Goal: Find contact information: Find contact information

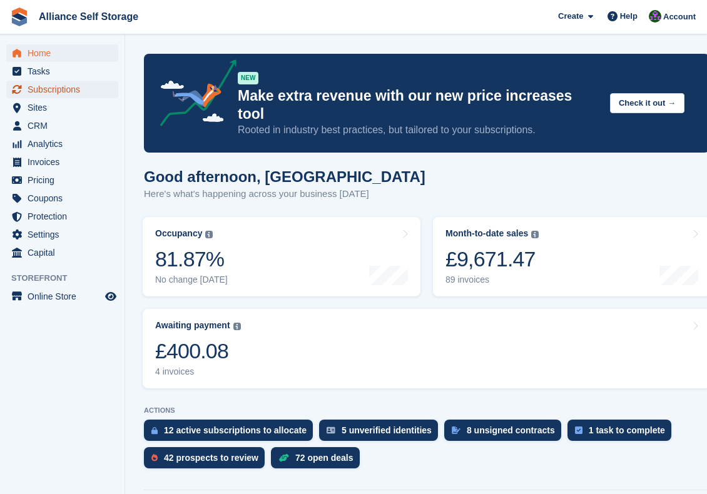
click at [66, 91] on span "Subscriptions" at bounding box center [65, 90] width 75 height 18
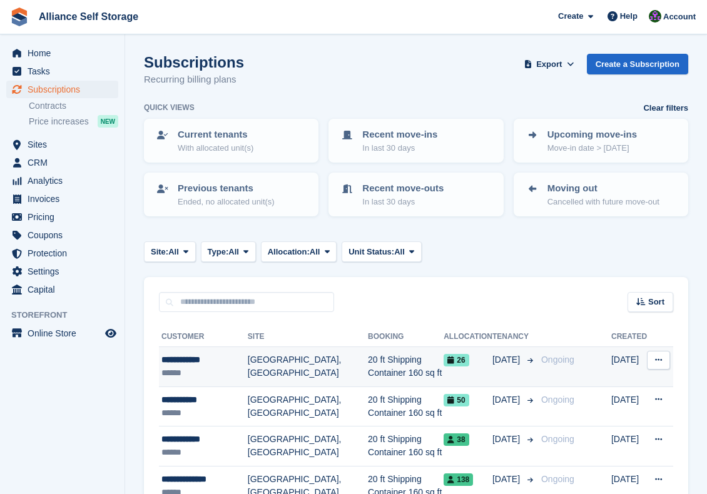
click at [368, 363] on td "20 ft Shipping Container 160 sq ft" at bounding box center [406, 367] width 76 height 40
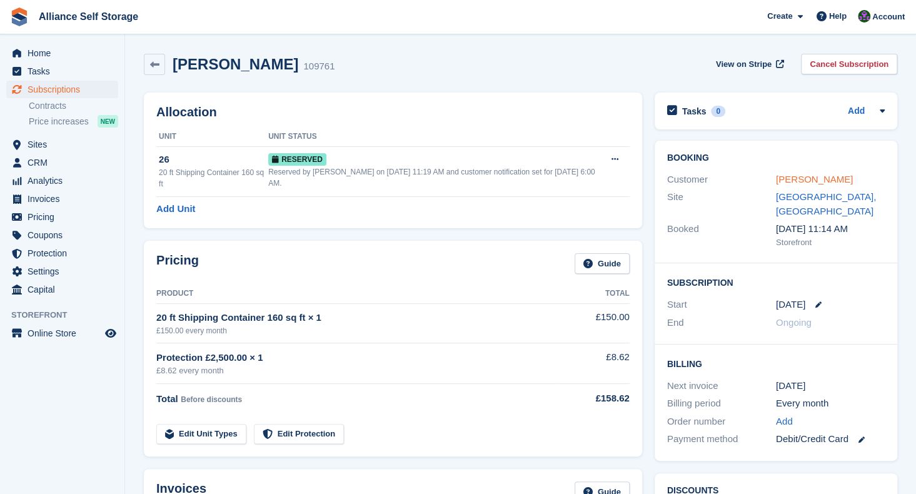
click at [706, 177] on link "[PERSON_NAME]" at bounding box center [814, 179] width 77 height 11
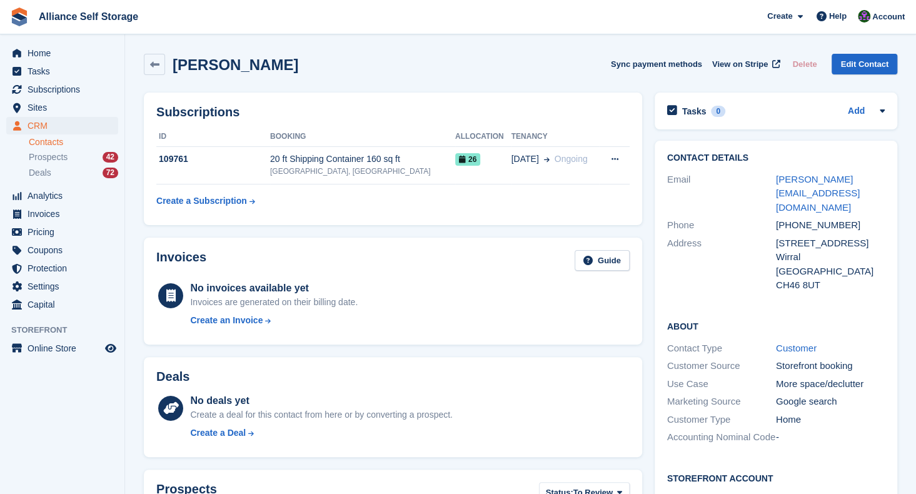
click at [706, 218] on div "[PHONE_NUMBER]" at bounding box center [830, 225] width 109 height 14
drag, startPoint x: 791, startPoint y: 213, endPoint x: 853, endPoint y: 215, distance: 62.0
click at [706, 218] on div "[PHONE_NUMBER]" at bounding box center [830, 225] width 109 height 14
copy div "7729656108"
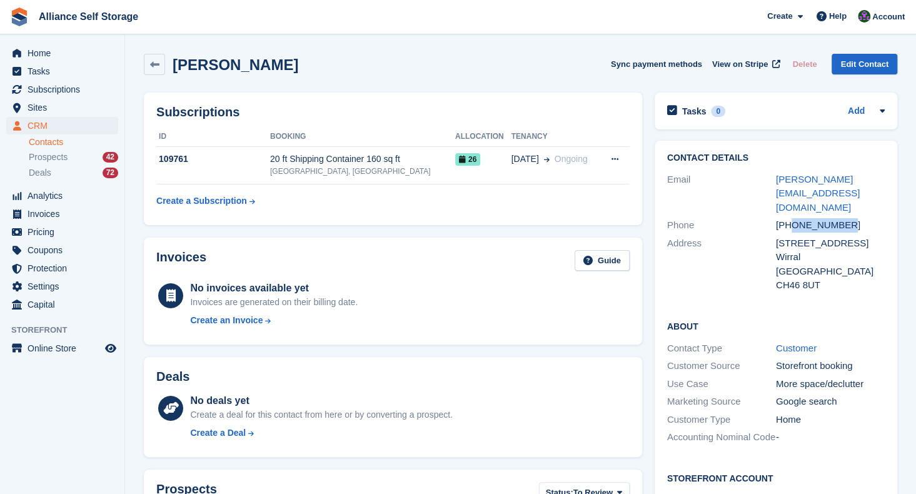
click at [427, 60] on div "[PERSON_NAME] Sync payment methods View on Stripe Delete Edit Contact" at bounding box center [521, 64] width 754 height 21
